Goal: Find specific page/section: Find specific page/section

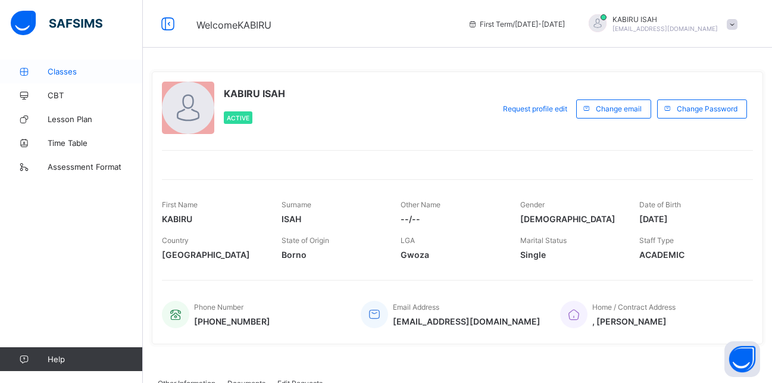
click at [64, 74] on span "Classes" at bounding box center [95, 72] width 95 height 10
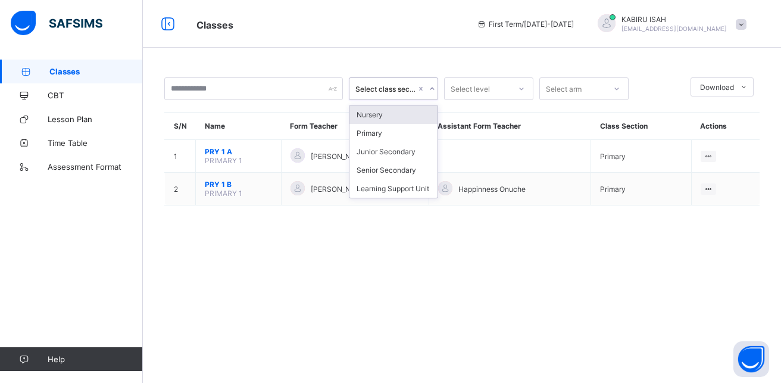
click at [432, 89] on icon at bounding box center [432, 89] width 7 height 12
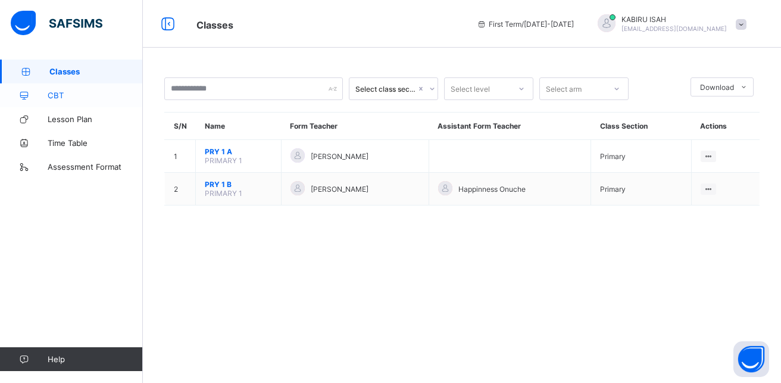
click at [62, 94] on span "CBT" at bounding box center [95, 96] width 95 height 10
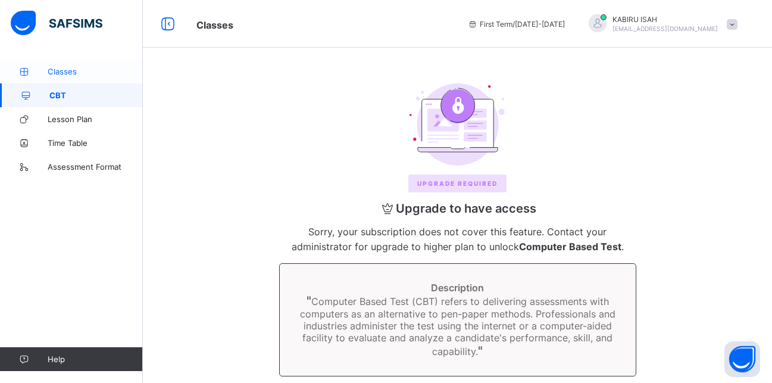
click at [66, 69] on span "Classes" at bounding box center [95, 72] width 95 height 10
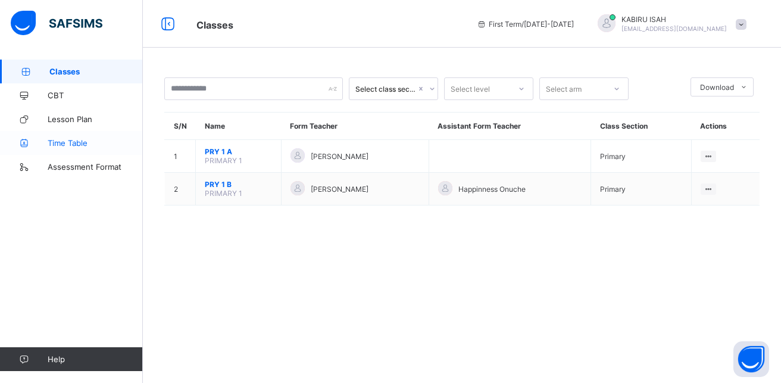
click at [61, 142] on span "Time Table" at bounding box center [95, 143] width 95 height 10
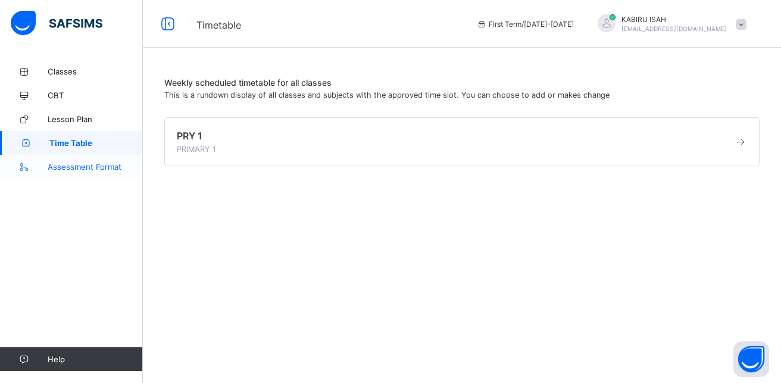
click at [67, 167] on span "Assessment Format" at bounding box center [95, 167] width 95 height 10
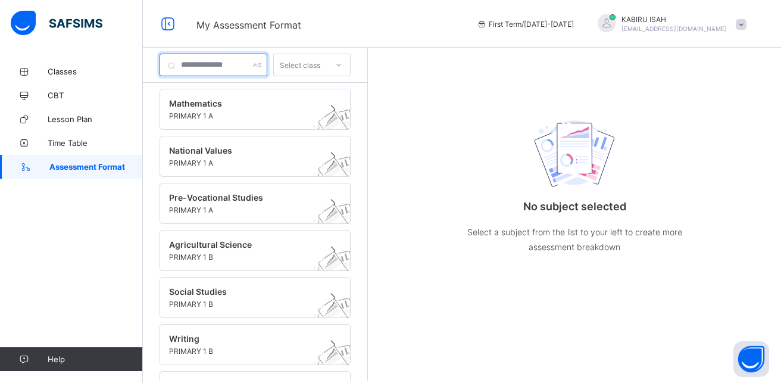
click at [204, 64] on input "text" at bounding box center [214, 65] width 108 height 23
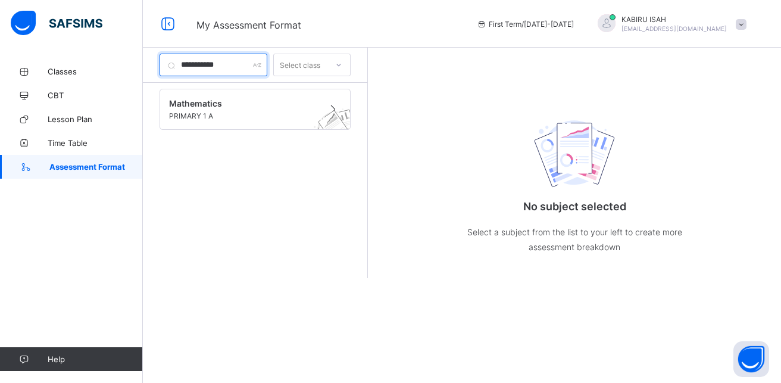
type input "**********"
click at [320, 61] on div "Select class" at bounding box center [300, 65] width 40 height 23
click at [284, 237] on div "Mathematics PRIMARY 1 A" at bounding box center [255, 198] width 224 height 230
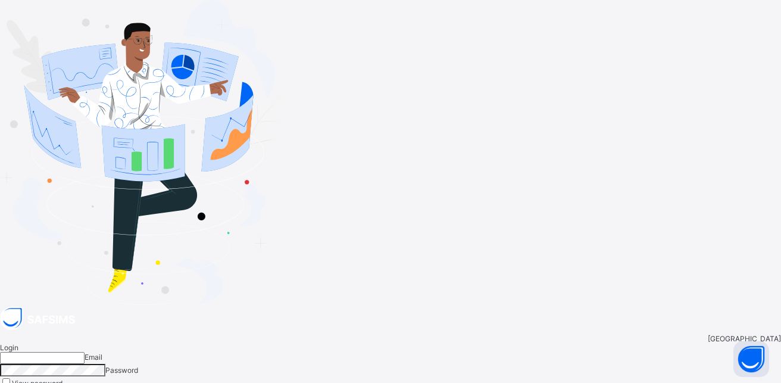
type input "**********"
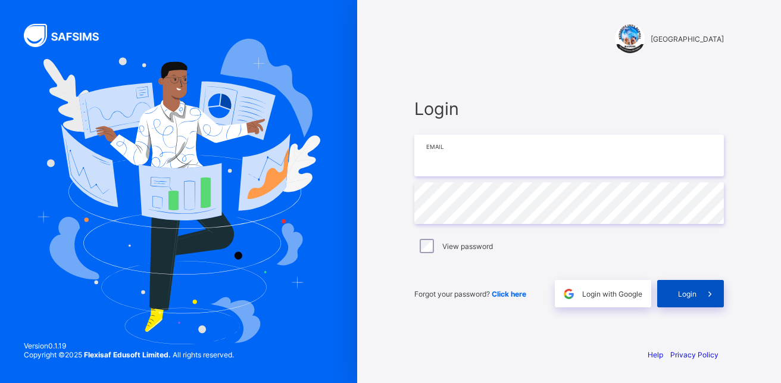
type input "**********"
click at [684, 288] on div "Login" at bounding box center [690, 293] width 67 height 27
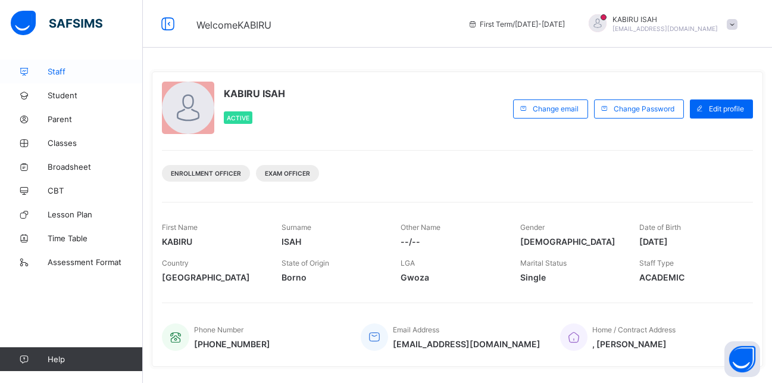
click at [69, 71] on span "Staff" at bounding box center [95, 72] width 95 height 10
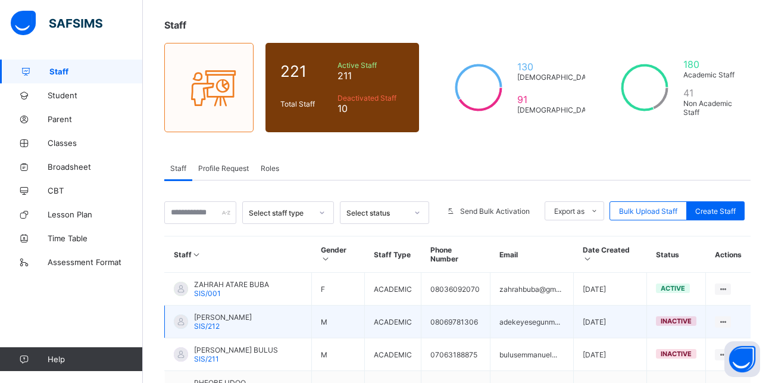
scroll to position [57, 0]
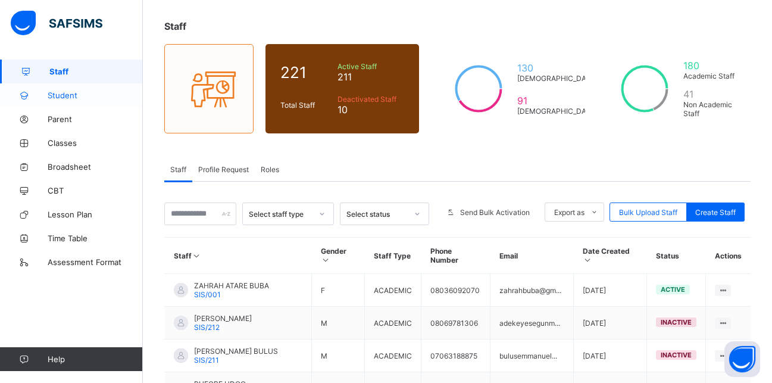
click at [60, 92] on span "Student" at bounding box center [95, 96] width 95 height 10
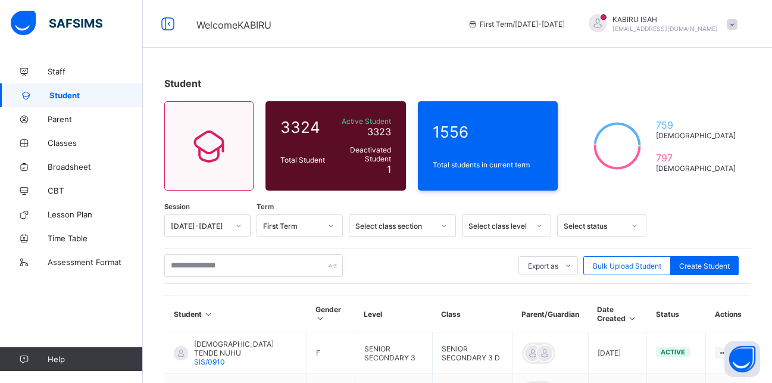
click at [540, 226] on div "Select class level" at bounding box center [506, 225] width 89 height 23
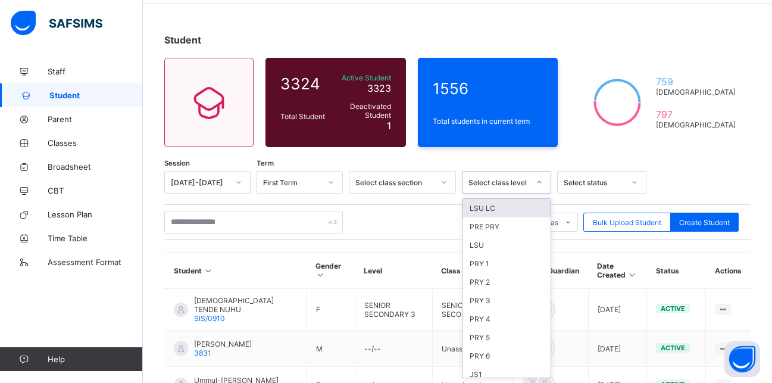
scroll to position [75, 0]
click at [497, 266] on div "PRY 1" at bounding box center [507, 262] width 88 height 18
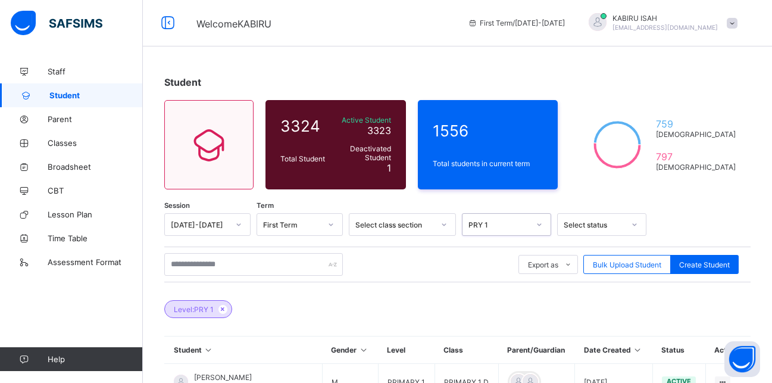
scroll to position [0, 0]
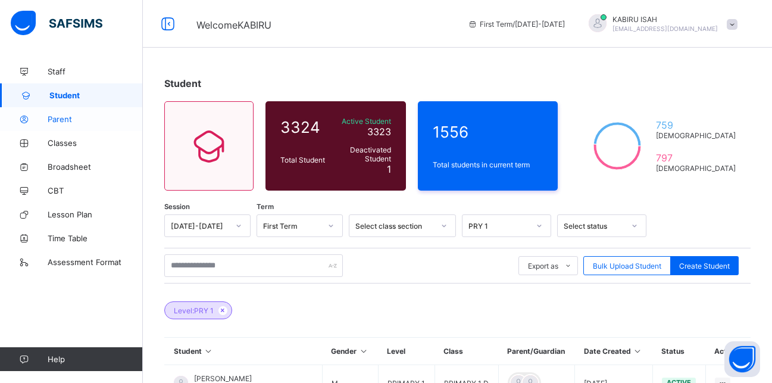
click at [70, 117] on span "Parent" at bounding box center [95, 119] width 95 height 10
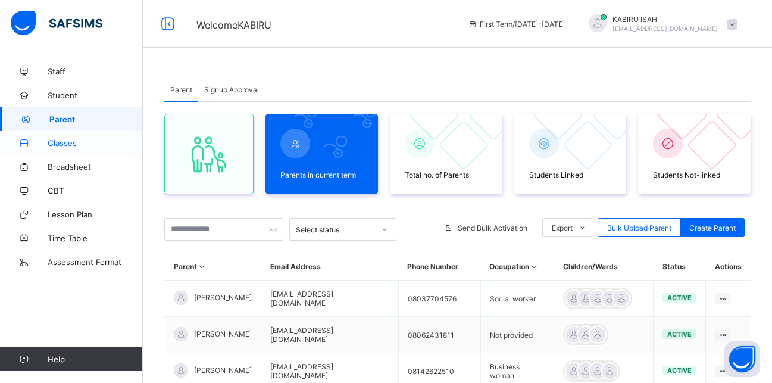
click at [61, 143] on span "Classes" at bounding box center [95, 143] width 95 height 10
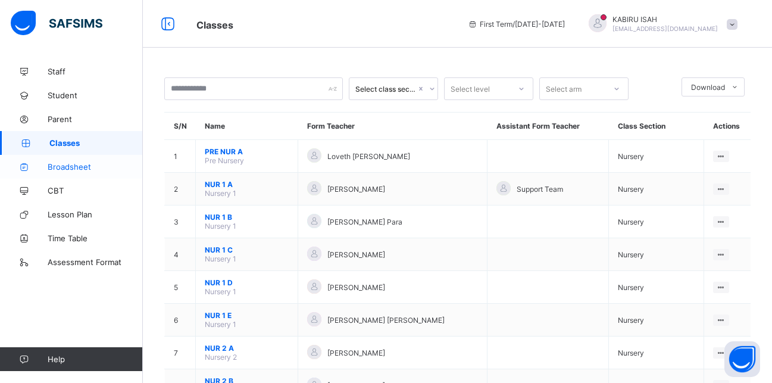
click at [62, 167] on span "Broadsheet" at bounding box center [95, 167] width 95 height 10
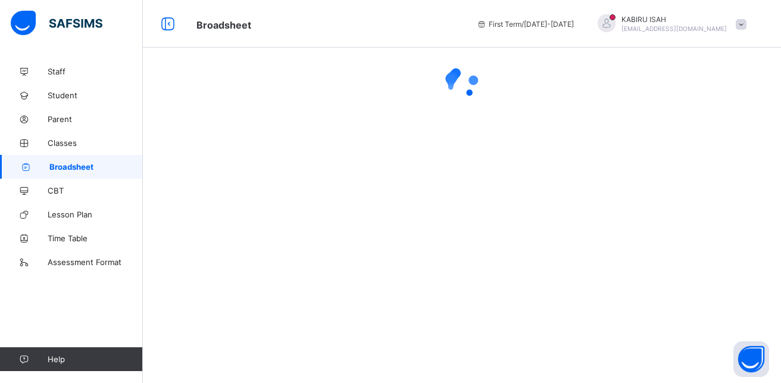
click at [667, 24] on div "KABIRU ISAH kbmylober15@gmail.com" at bounding box center [674, 24] width 105 height 18
click at [546, 149] on div at bounding box center [462, 191] width 638 height 383
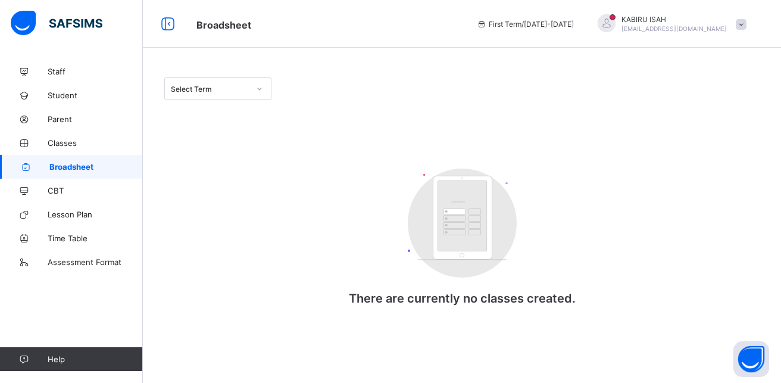
click at [73, 162] on span "Broadsheet" at bounding box center [95, 167] width 93 height 10
click at [222, 82] on div "Select Term" at bounding box center [206, 88] width 83 height 17
click at [246, 83] on div "Select Term" at bounding box center [206, 88] width 83 height 17
